Goal: Book appointment/travel/reservation

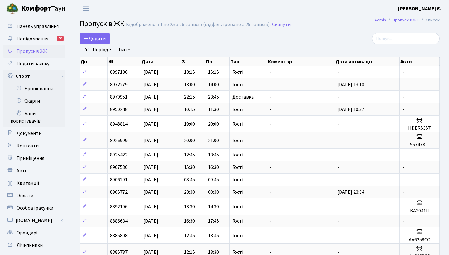
select select "25"
click at [40, 88] on link "Бронювання" at bounding box center [34, 89] width 62 height 12
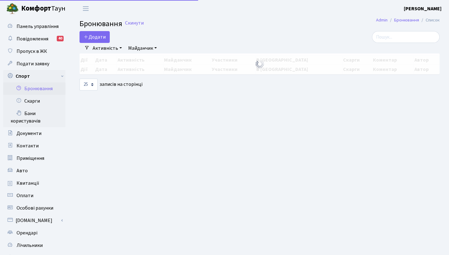
select select "25"
click at [104, 36] on button "Додати" at bounding box center [94, 37] width 30 height 12
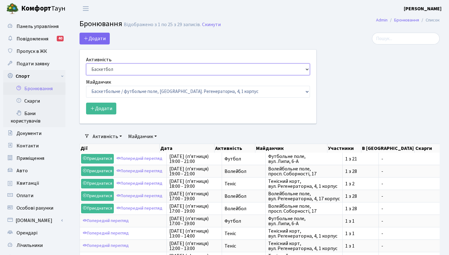
select select "1"
click at [106, 105] on button "Додати" at bounding box center [101, 109] width 30 height 12
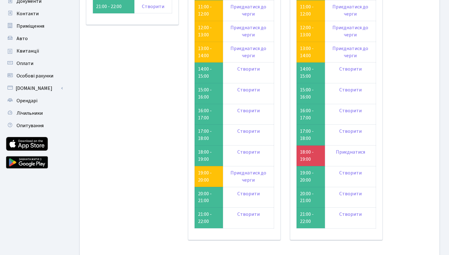
scroll to position [132, 0]
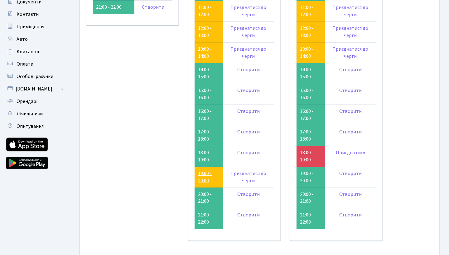
click at [202, 170] on link "19:00 - 20:00" at bounding box center [205, 177] width 14 height 14
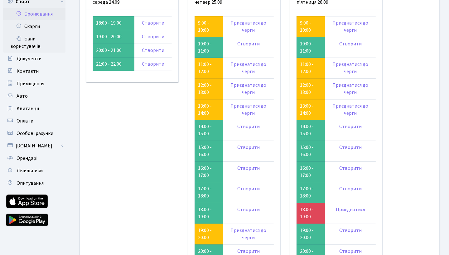
scroll to position [72, 0]
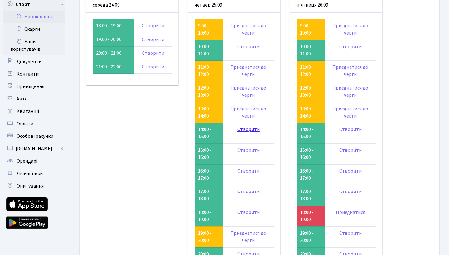
click at [246, 129] on link "Створити" at bounding box center [248, 129] width 22 height 7
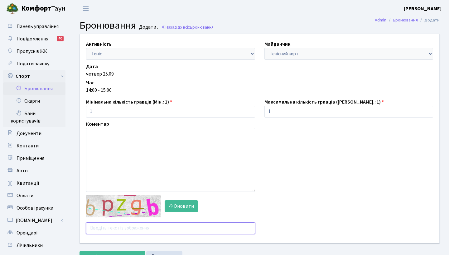
click at [101, 231] on input "text" at bounding box center [170, 229] width 169 height 12
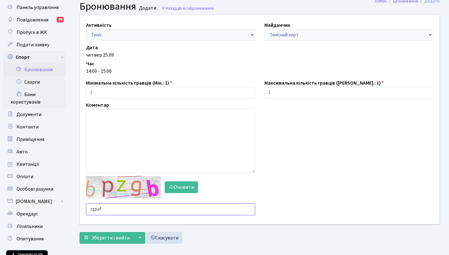
scroll to position [19, 0]
type input "zgpaf"
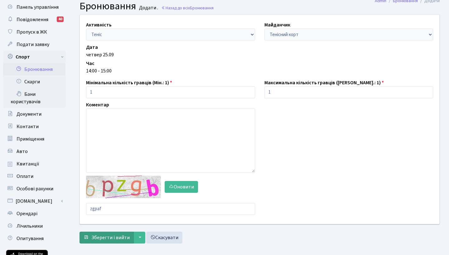
click at [90, 237] on button "Зберегти і вийти" at bounding box center [106, 238] width 54 height 12
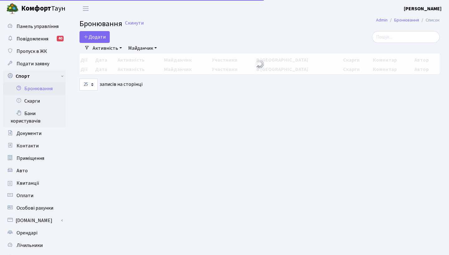
select select "25"
